Goal: Book appointment/travel/reservation

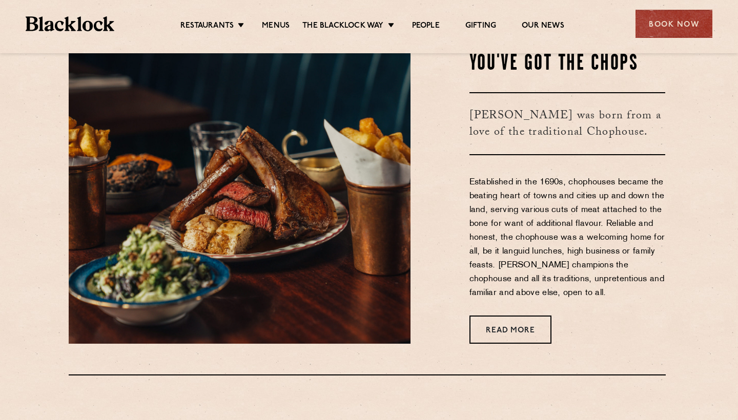
scroll to position [399, 2]
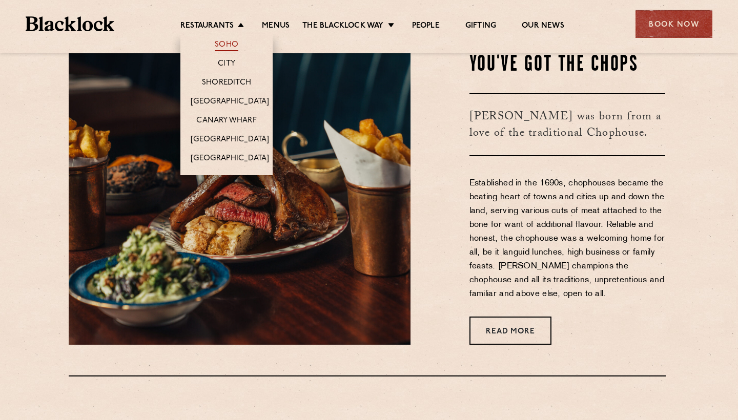
click at [223, 42] on link "Soho" at bounding box center [227, 45] width 24 height 11
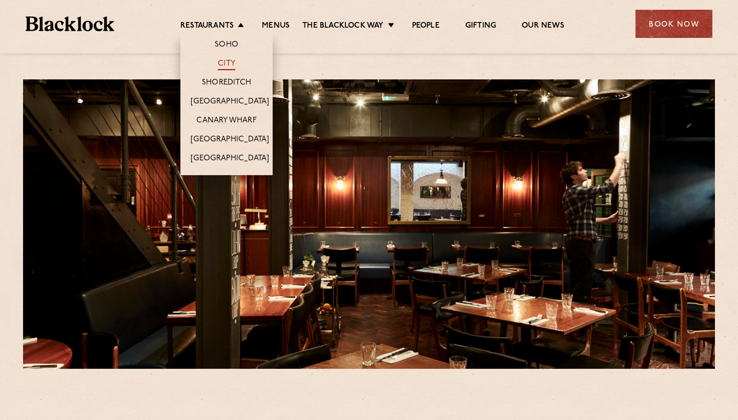
click at [228, 65] on link "City" at bounding box center [226, 64] width 17 height 11
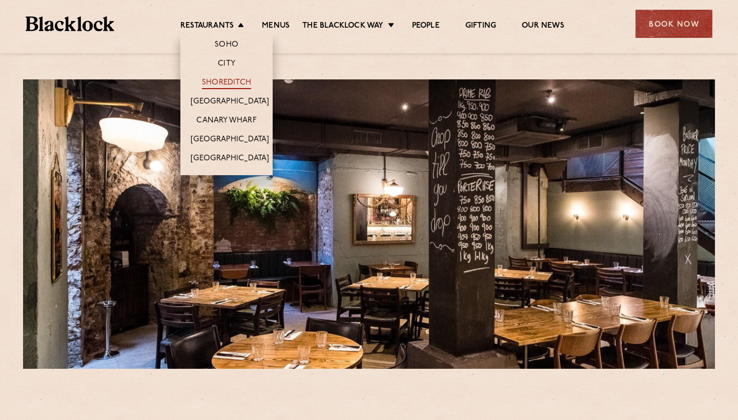
click at [232, 86] on link "Shoreditch" at bounding box center [226, 83] width 49 height 11
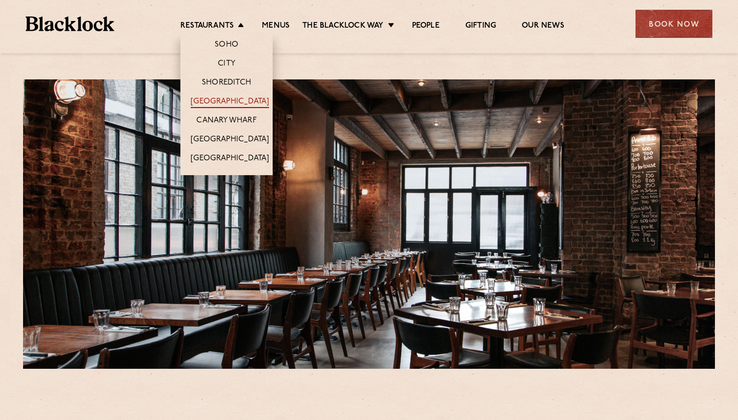
click at [233, 101] on link "[GEOGRAPHIC_DATA]" at bounding box center [230, 102] width 78 height 11
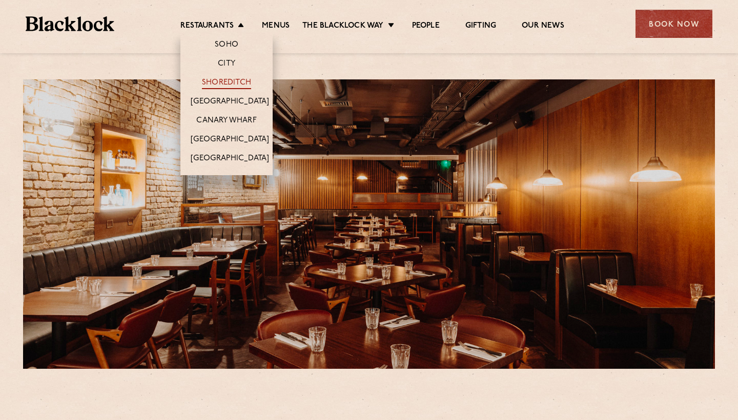
click at [235, 85] on link "Shoreditch" at bounding box center [226, 83] width 49 height 11
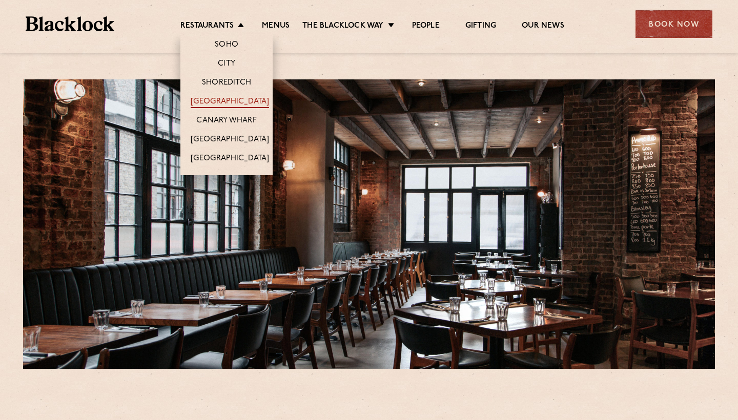
click at [230, 98] on link "[GEOGRAPHIC_DATA]" at bounding box center [230, 102] width 78 height 11
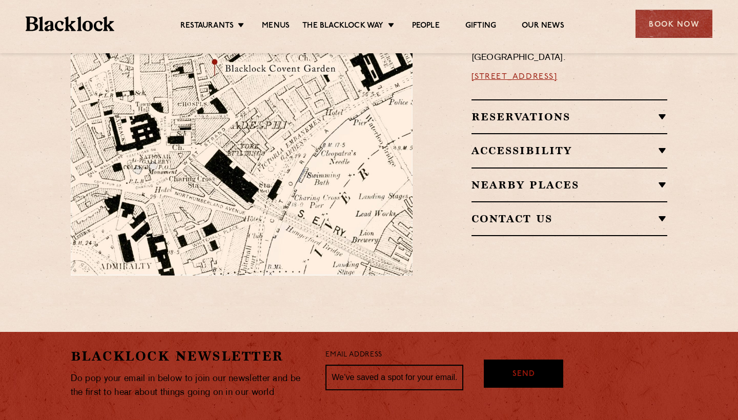
scroll to position [690, 0]
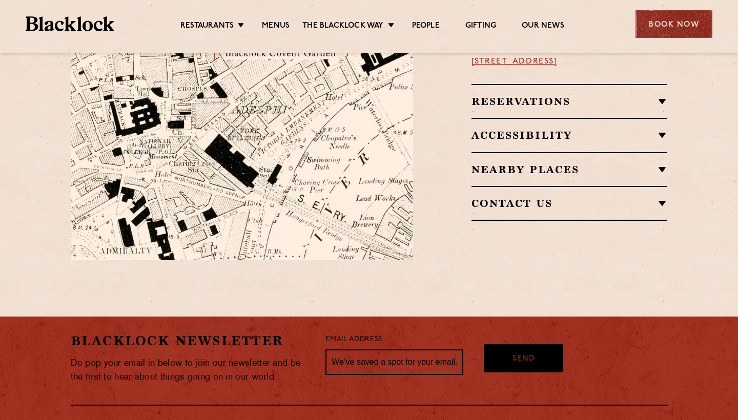
click at [682, 22] on div "Book Now" at bounding box center [674, 24] width 77 height 28
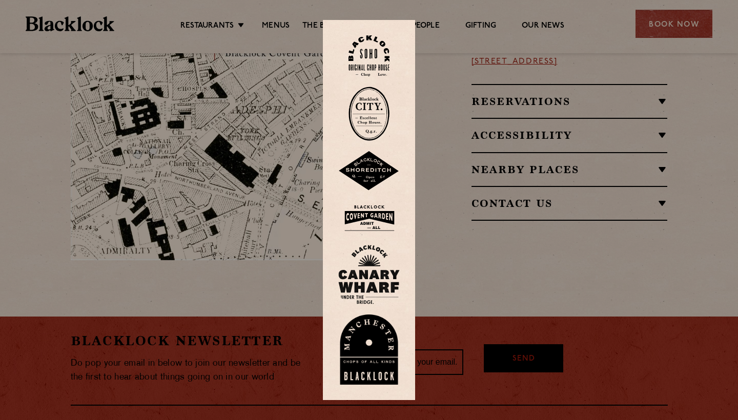
click at [371, 226] on img at bounding box center [369, 218] width 62 height 33
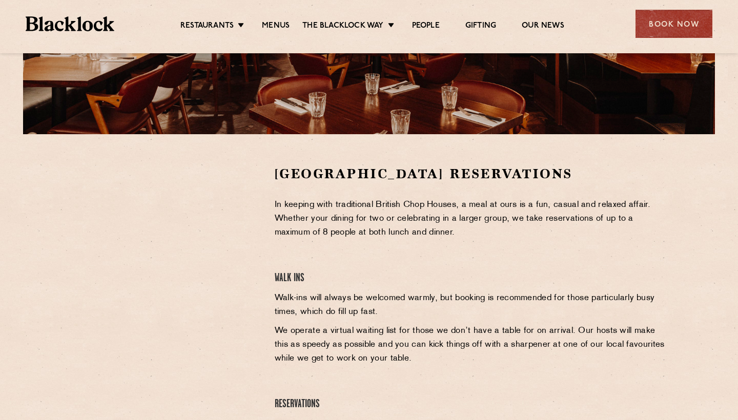
scroll to position [254, 0]
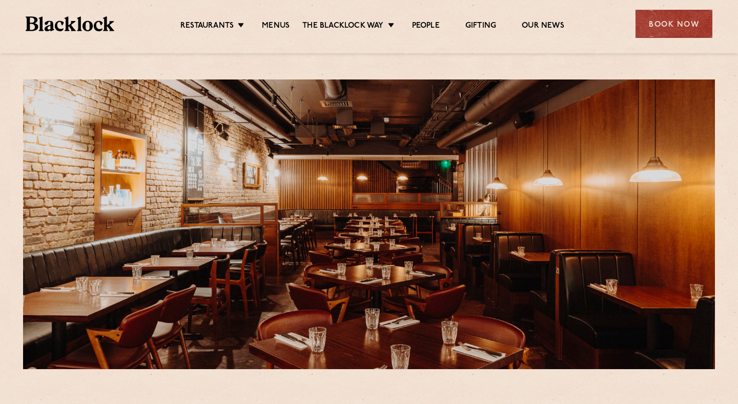
scroll to position [254, 0]
